Goal: Task Accomplishment & Management: Use online tool/utility

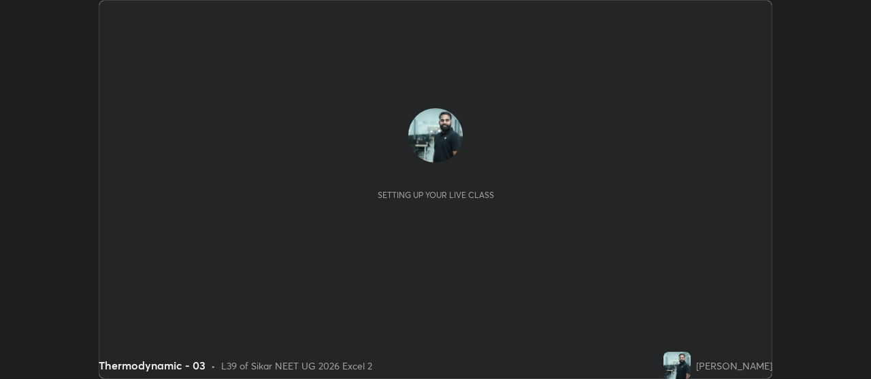
scroll to position [379, 870]
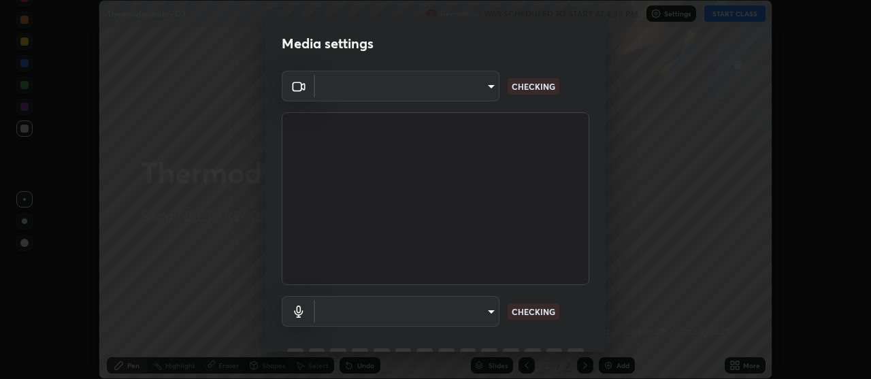
type input "a5cdc83613c3bae9a0318ea4cc03bb6affda8ba727544137782433a3cbd06d6b"
type input "communications"
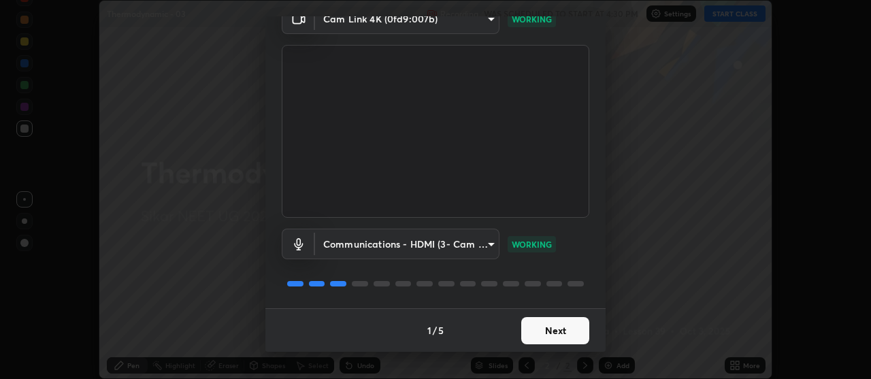
click at [567, 329] on button "Next" at bounding box center [555, 330] width 68 height 27
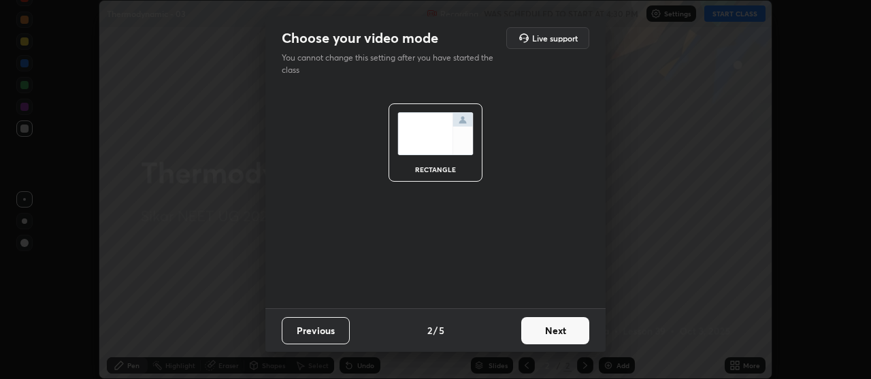
scroll to position [0, 0]
click at [565, 329] on button "Next" at bounding box center [555, 330] width 68 height 27
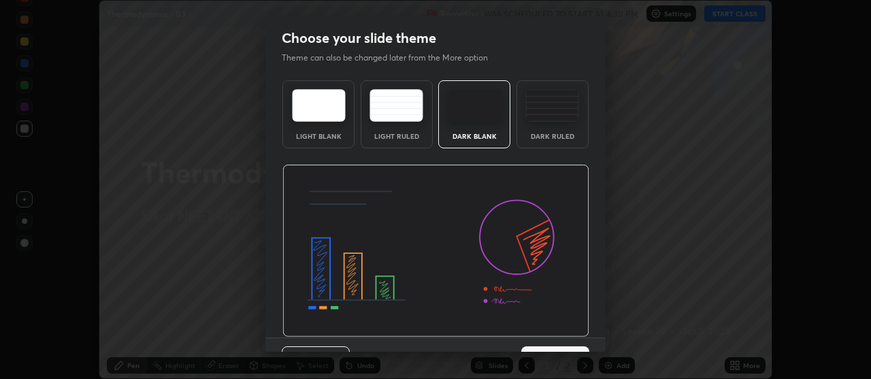
click at [565, 329] on img at bounding box center [435, 251] width 307 height 173
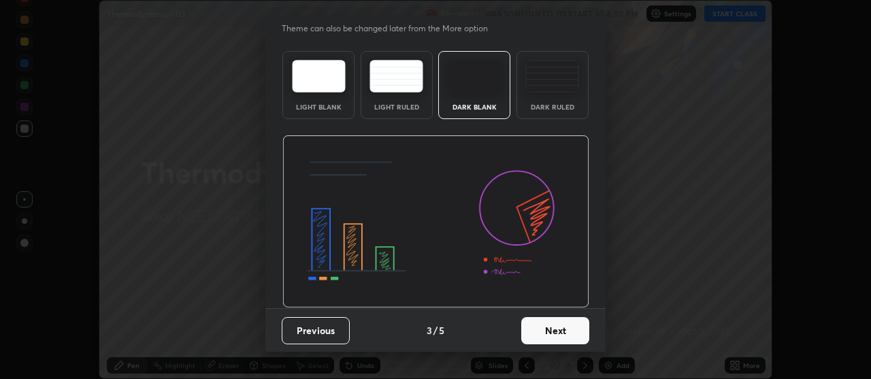
click at [569, 332] on button "Next" at bounding box center [555, 330] width 68 height 27
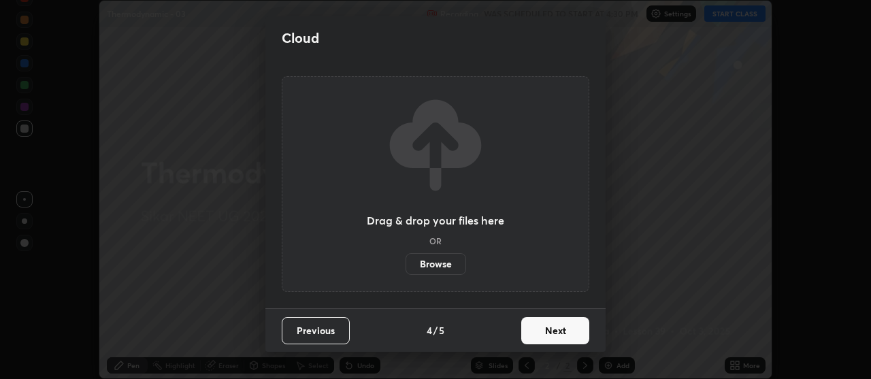
click at [571, 331] on button "Next" at bounding box center [555, 330] width 68 height 27
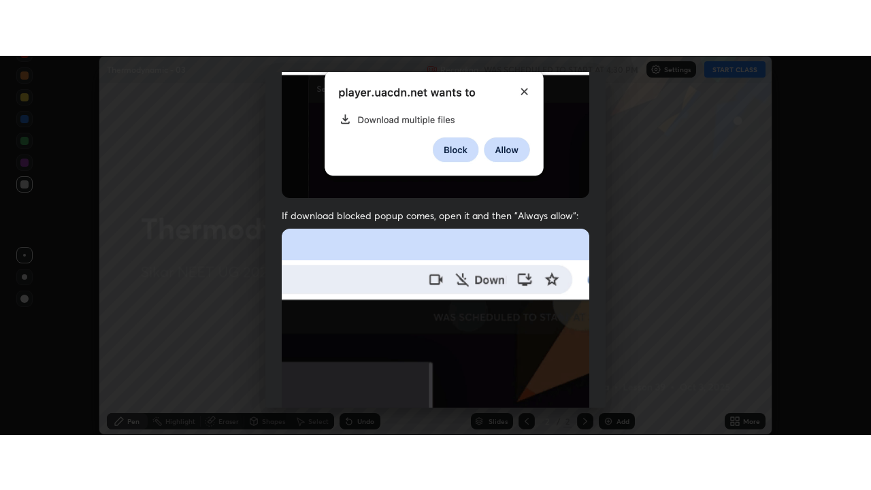
scroll to position [345, 0]
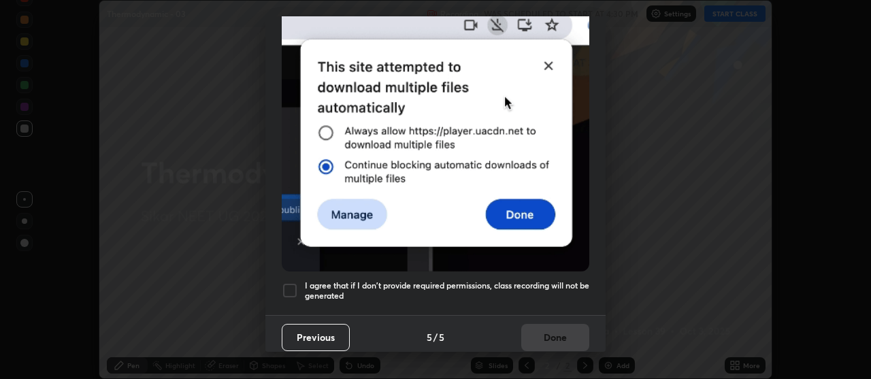
click at [564, 289] on h5 "I agree that if I don't provide required permissions, class recording will not …" at bounding box center [447, 290] width 284 height 21
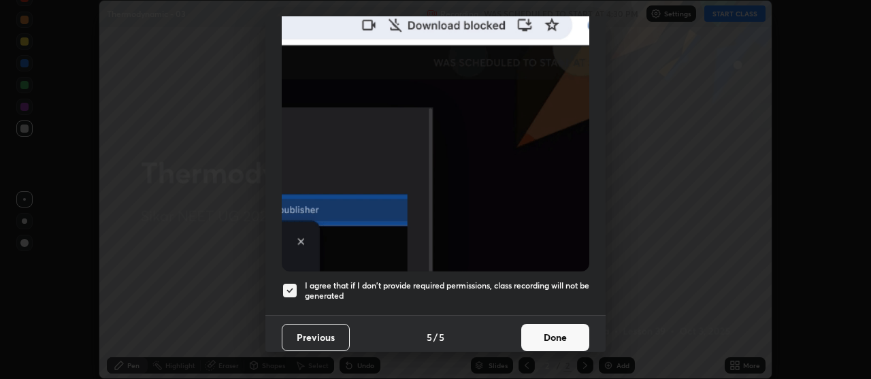
click at [573, 335] on button "Done" at bounding box center [555, 337] width 68 height 27
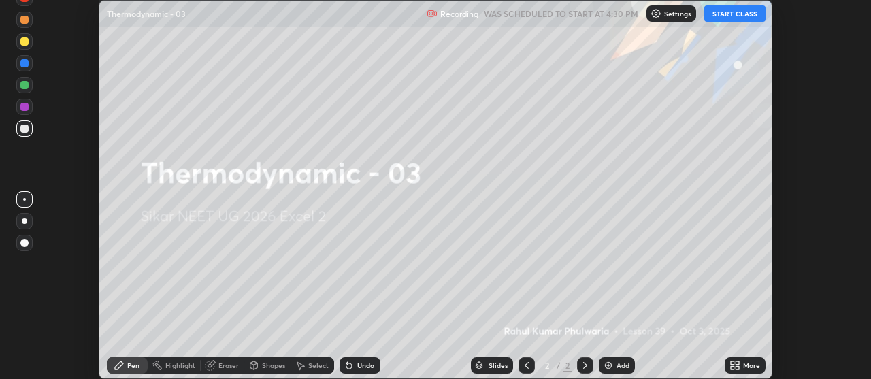
click at [735, 365] on icon at bounding box center [734, 365] width 11 height 11
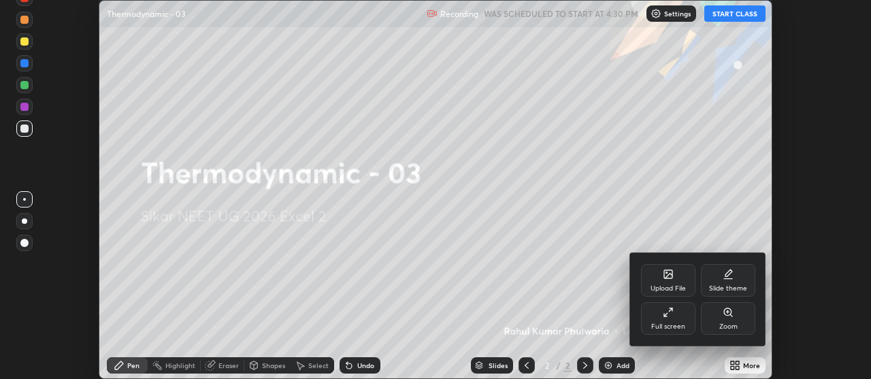
click at [673, 318] on div "Full screen" at bounding box center [668, 318] width 54 height 33
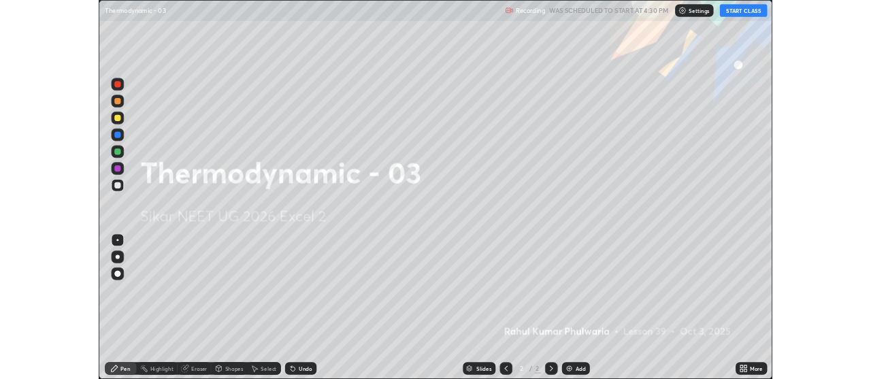
scroll to position [490, 871]
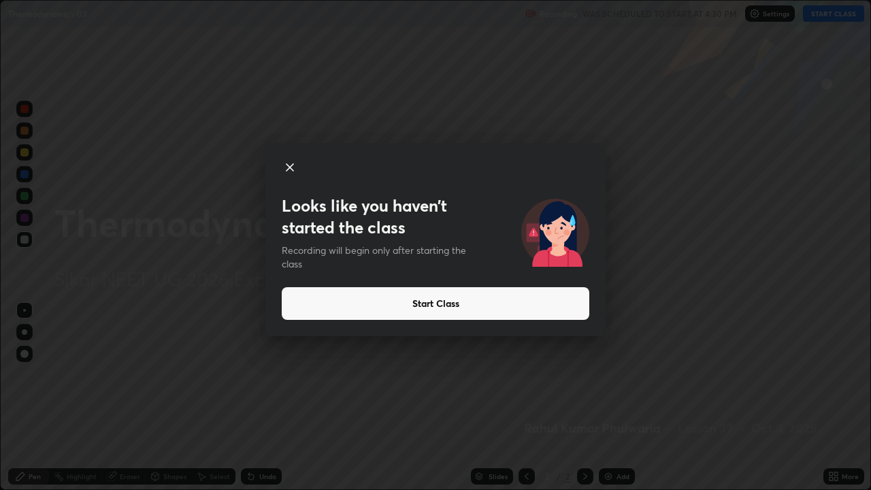
click at [333, 306] on button "Start Class" at bounding box center [435, 303] width 307 height 33
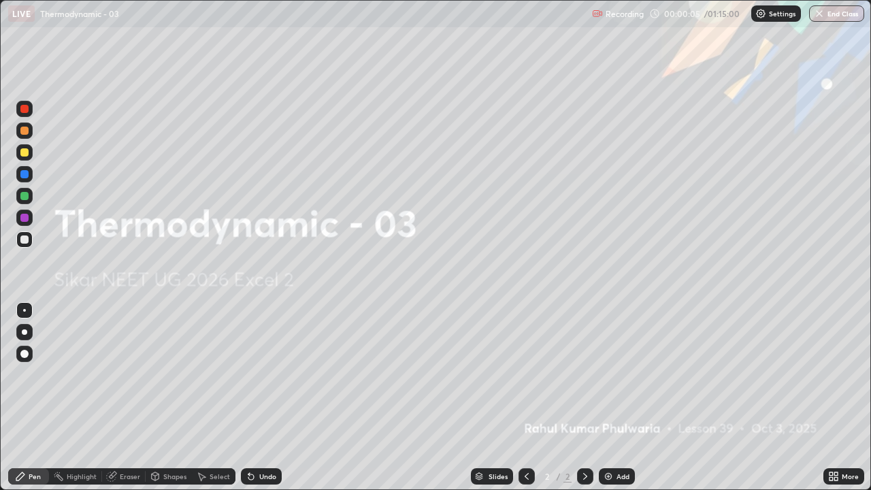
click at [611, 378] on img at bounding box center [608, 476] width 11 height 11
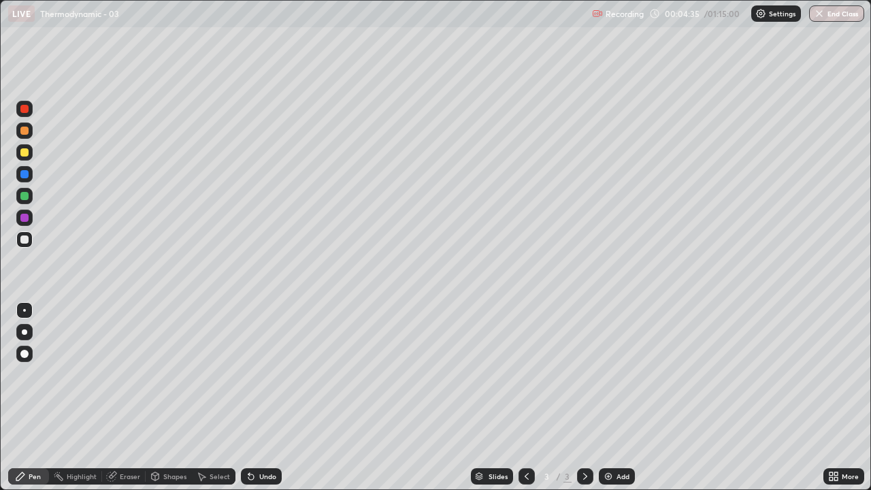
click at [129, 378] on div "Eraser" at bounding box center [130, 476] width 20 height 7
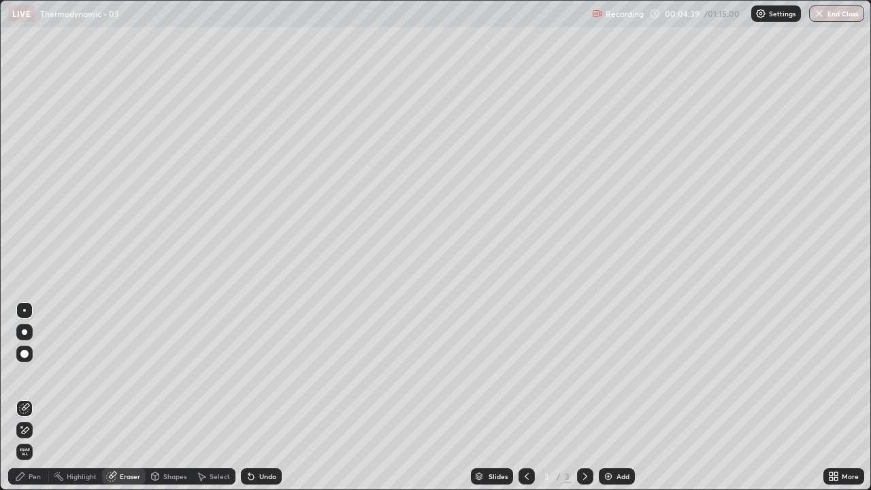
click at [37, 378] on div "Pen" at bounding box center [35, 476] width 12 height 7
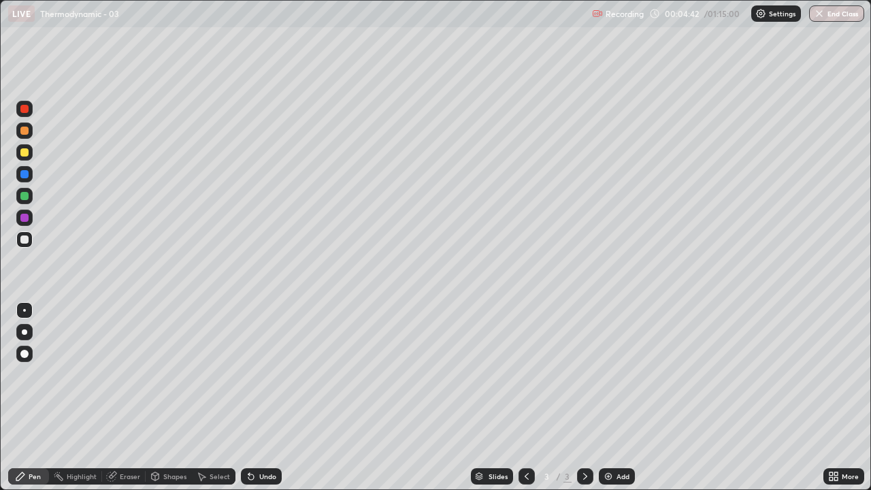
click at [121, 378] on div "Eraser" at bounding box center [130, 476] width 20 height 7
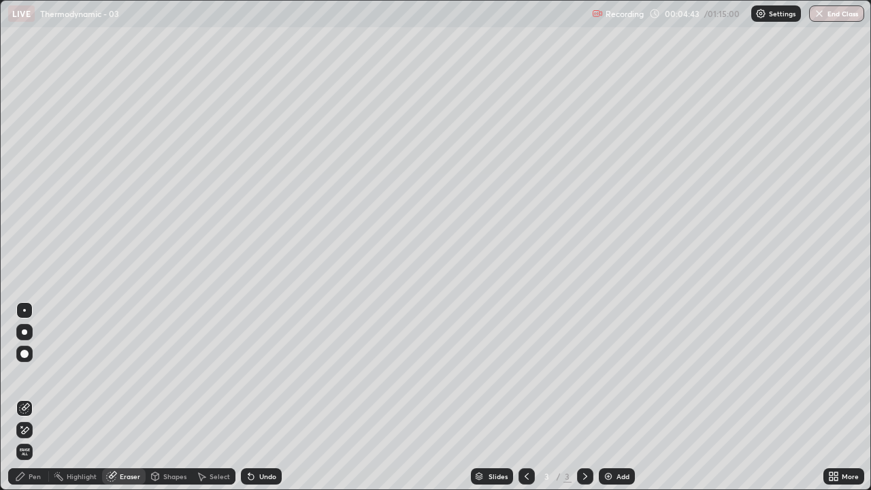
click at [27, 378] on div "Pen" at bounding box center [28, 476] width 41 height 16
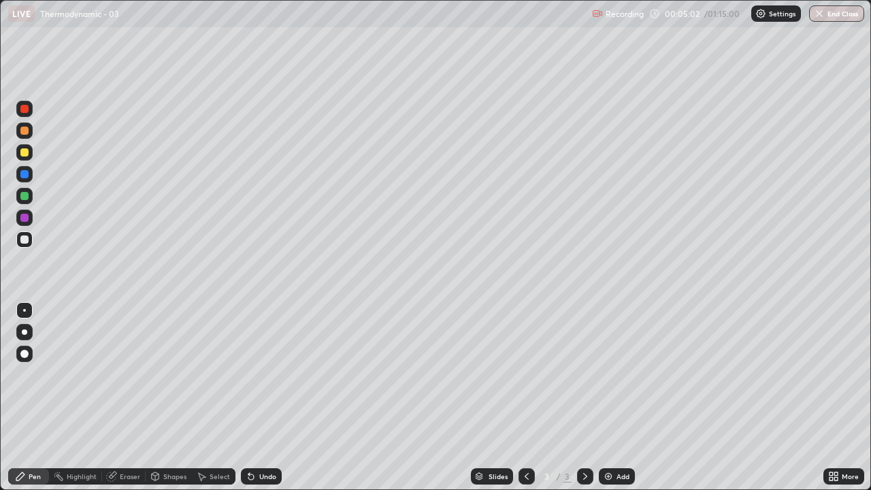
click at [613, 378] on div "Add" at bounding box center [617, 476] width 36 height 16
click at [133, 378] on div "Eraser" at bounding box center [130, 476] width 20 height 7
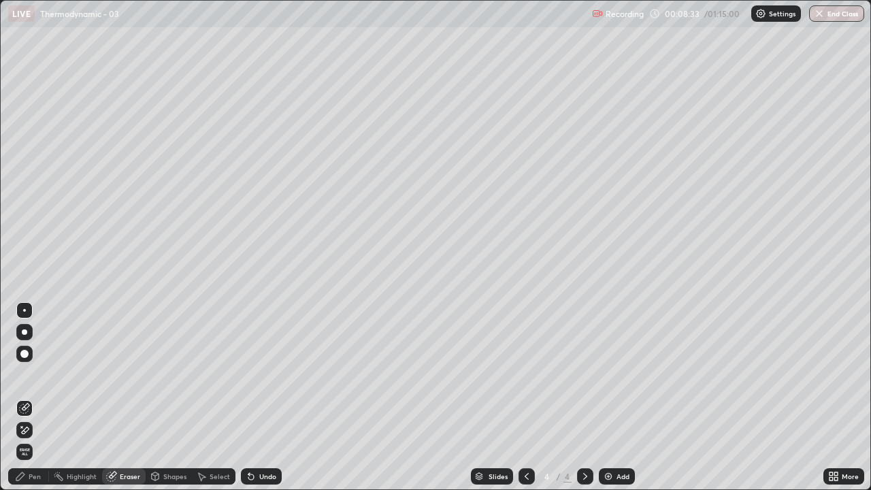
click at [32, 378] on div "Pen" at bounding box center [28, 476] width 41 height 16
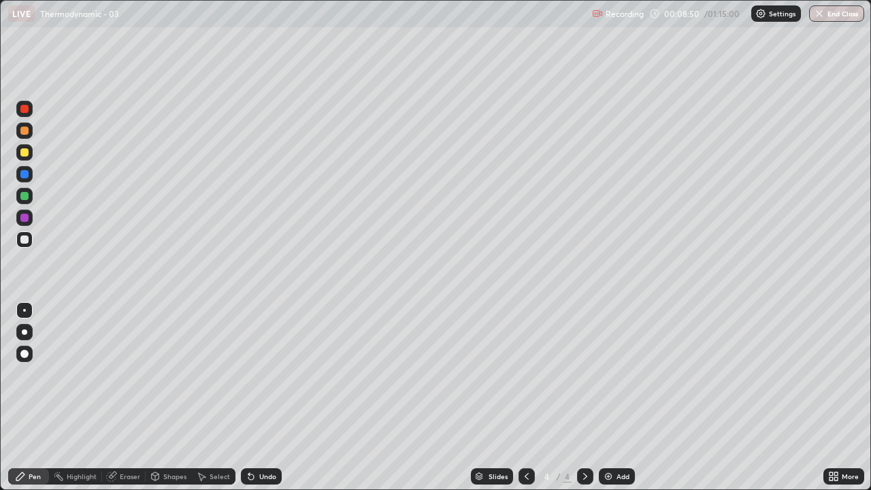
click at [610, 378] on img at bounding box center [608, 476] width 11 height 11
click at [122, 378] on div "Eraser" at bounding box center [130, 476] width 20 height 7
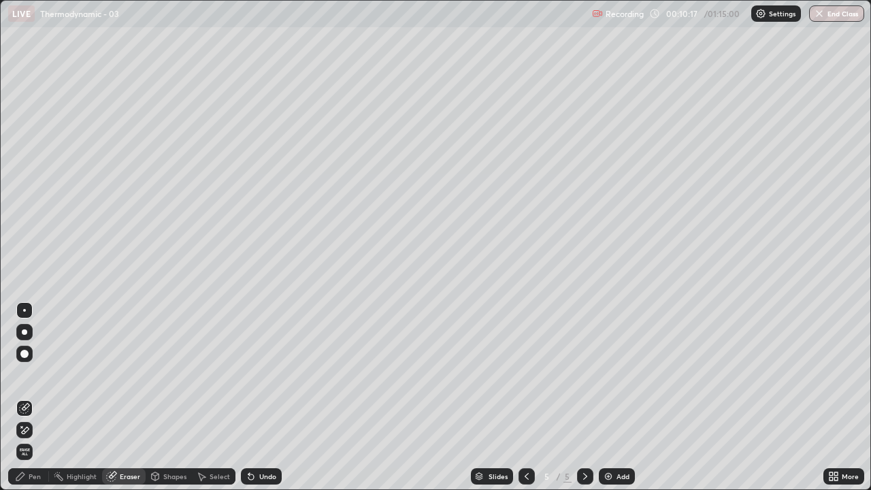
click at [37, 378] on div "Pen" at bounding box center [28, 476] width 41 height 16
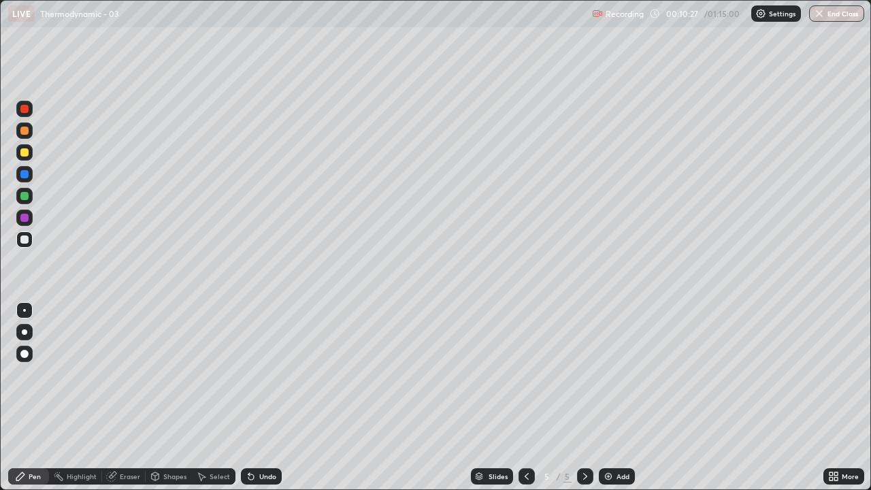
click at [120, 378] on div "Eraser" at bounding box center [130, 476] width 20 height 7
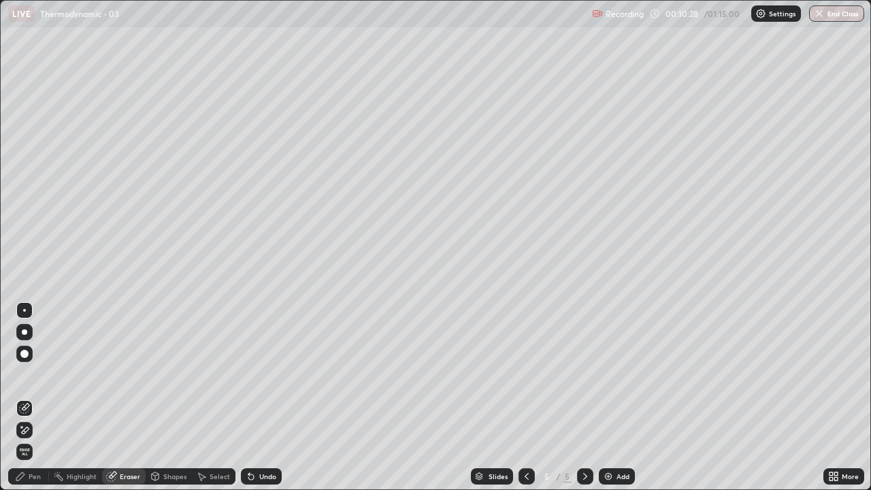
click at [34, 378] on div "Pen" at bounding box center [35, 476] width 12 height 7
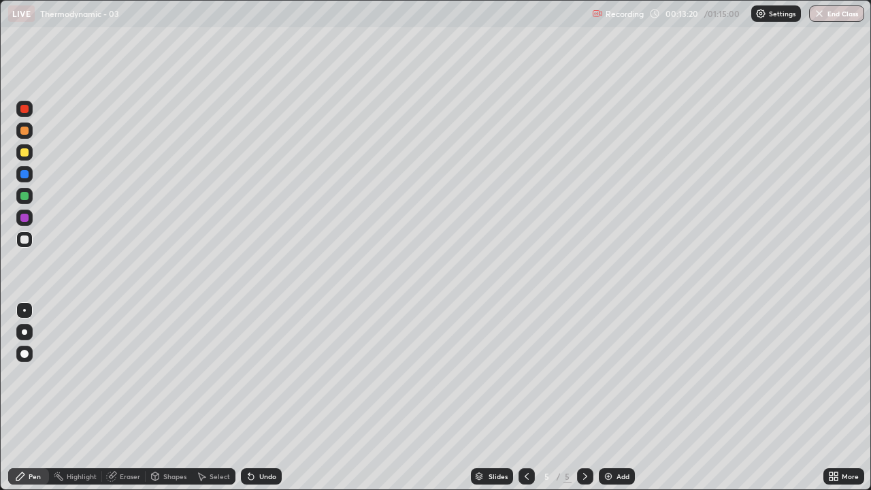
click at [616, 378] on div "Add" at bounding box center [622, 476] width 13 height 7
click at [609, 378] on img at bounding box center [608, 476] width 11 height 11
click at [120, 378] on div "Eraser" at bounding box center [130, 476] width 20 height 7
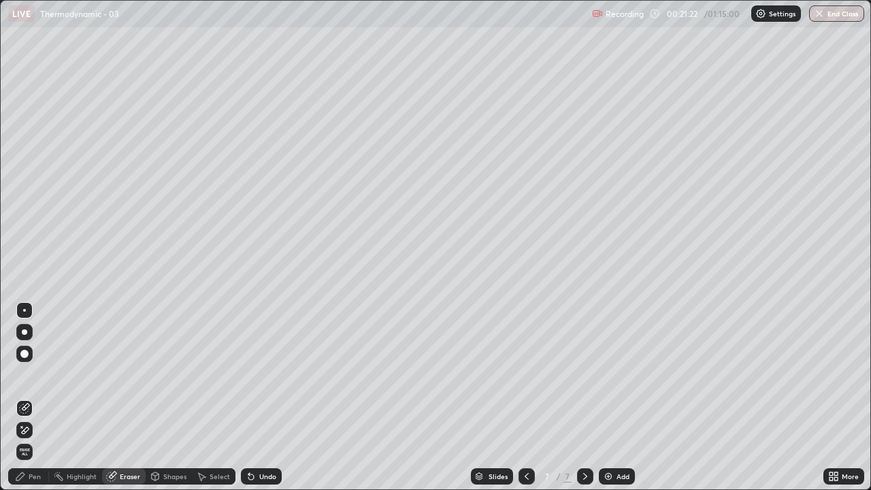
click at [30, 378] on div "Pen" at bounding box center [35, 476] width 12 height 7
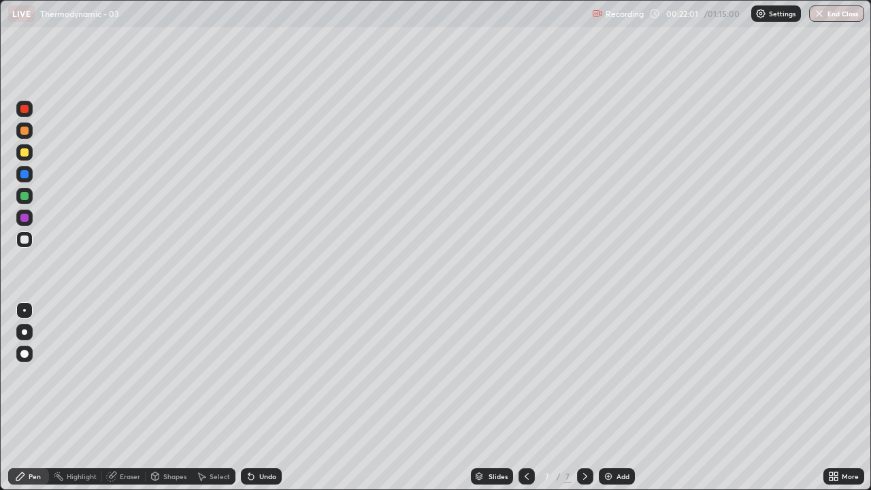
click at [124, 378] on div "Eraser" at bounding box center [130, 476] width 20 height 7
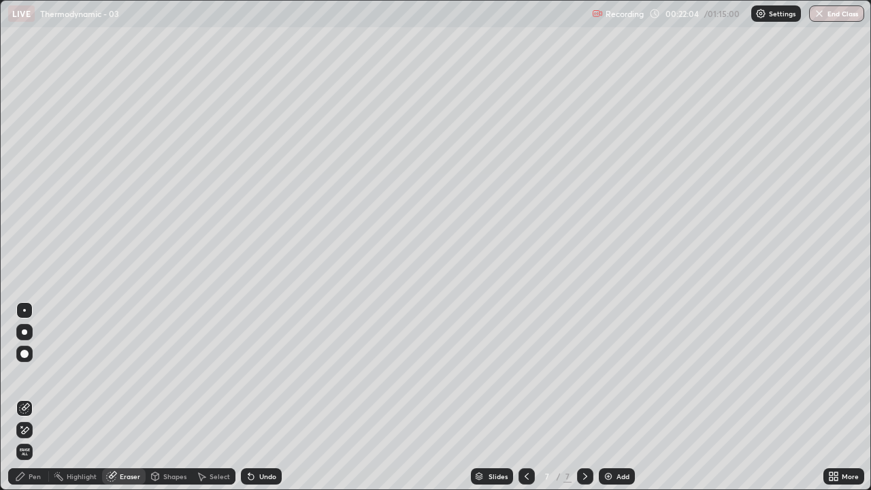
click at [33, 378] on div "Pen" at bounding box center [35, 476] width 12 height 7
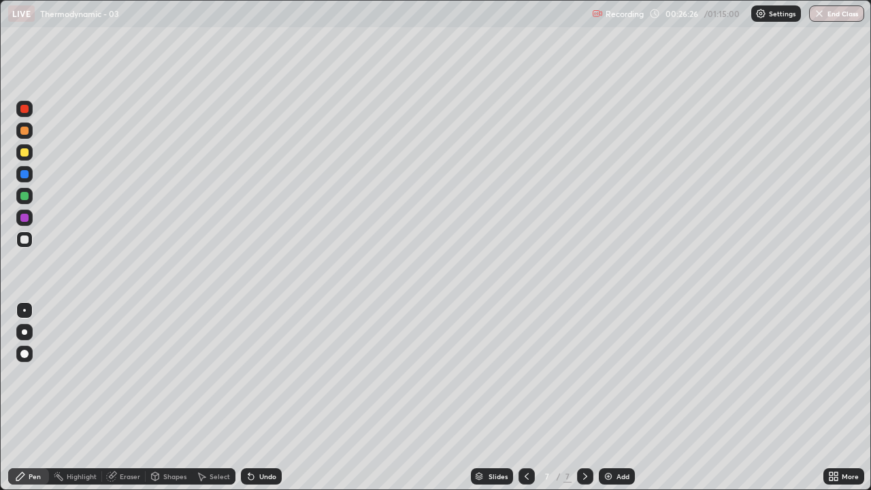
click at [612, 378] on img at bounding box center [608, 476] width 11 height 11
click at [612, 378] on div "Add" at bounding box center [617, 476] width 36 height 16
click at [235, 378] on div "Undo" at bounding box center [258, 476] width 46 height 27
click at [603, 378] on img at bounding box center [608, 476] width 11 height 11
click at [24, 154] on div at bounding box center [24, 152] width 8 height 8
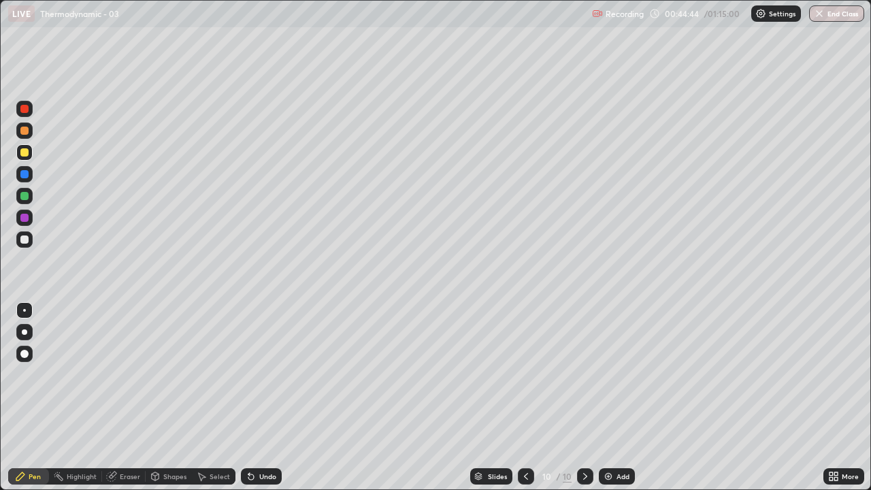
click at [24, 196] on div at bounding box center [24, 196] width 8 height 8
click at [28, 155] on div at bounding box center [24, 152] width 8 height 8
click at [23, 199] on div at bounding box center [24, 196] width 8 height 8
click at [608, 378] on img at bounding box center [608, 476] width 11 height 11
click at [23, 242] on div at bounding box center [24, 239] width 8 height 8
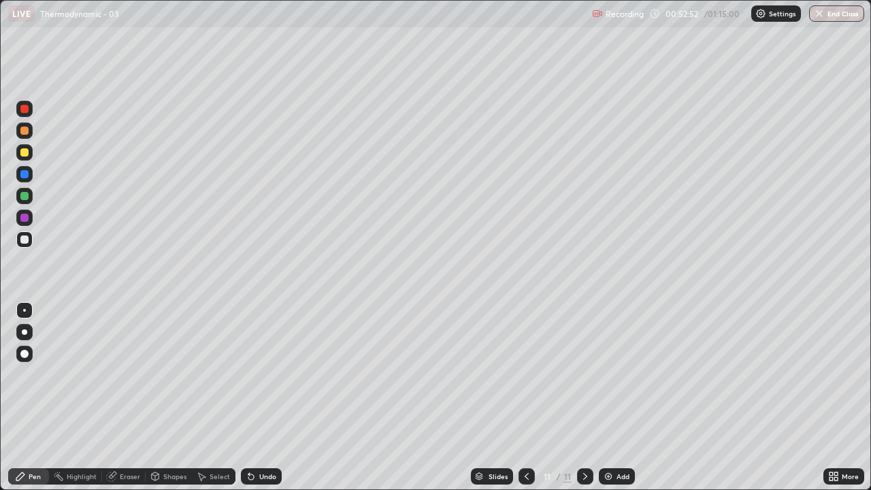
click at [253, 378] on div "Undo" at bounding box center [261, 476] width 41 height 16
click at [248, 378] on icon at bounding box center [251, 476] width 11 height 11
click at [609, 378] on img at bounding box center [608, 476] width 11 height 11
click at [525, 378] on icon at bounding box center [526, 476] width 11 height 11
click at [580, 378] on icon at bounding box center [585, 476] width 11 height 11
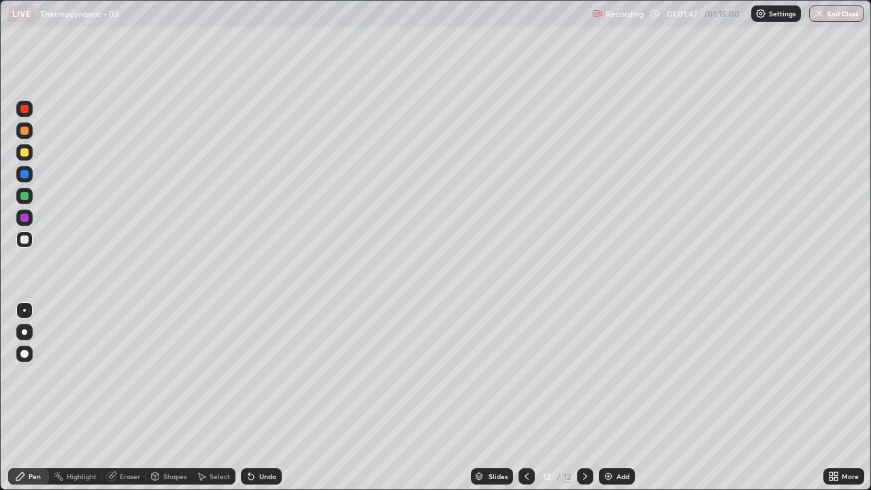
click at [608, 378] on img at bounding box center [608, 476] width 11 height 11
click at [603, 378] on img at bounding box center [608, 476] width 11 height 11
click at [607, 378] on img at bounding box center [608, 476] width 11 height 11
click at [525, 378] on icon at bounding box center [526, 476] width 11 height 11
click at [610, 378] on img at bounding box center [608, 476] width 11 height 11
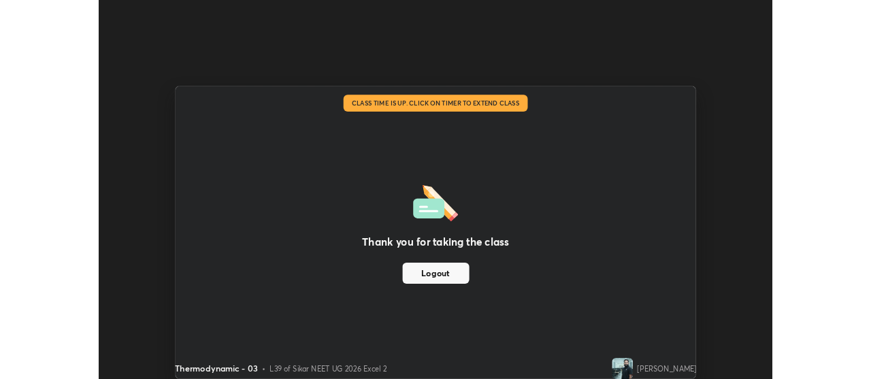
scroll to position [67649, 67157]
